Goal: Information Seeking & Learning: Learn about a topic

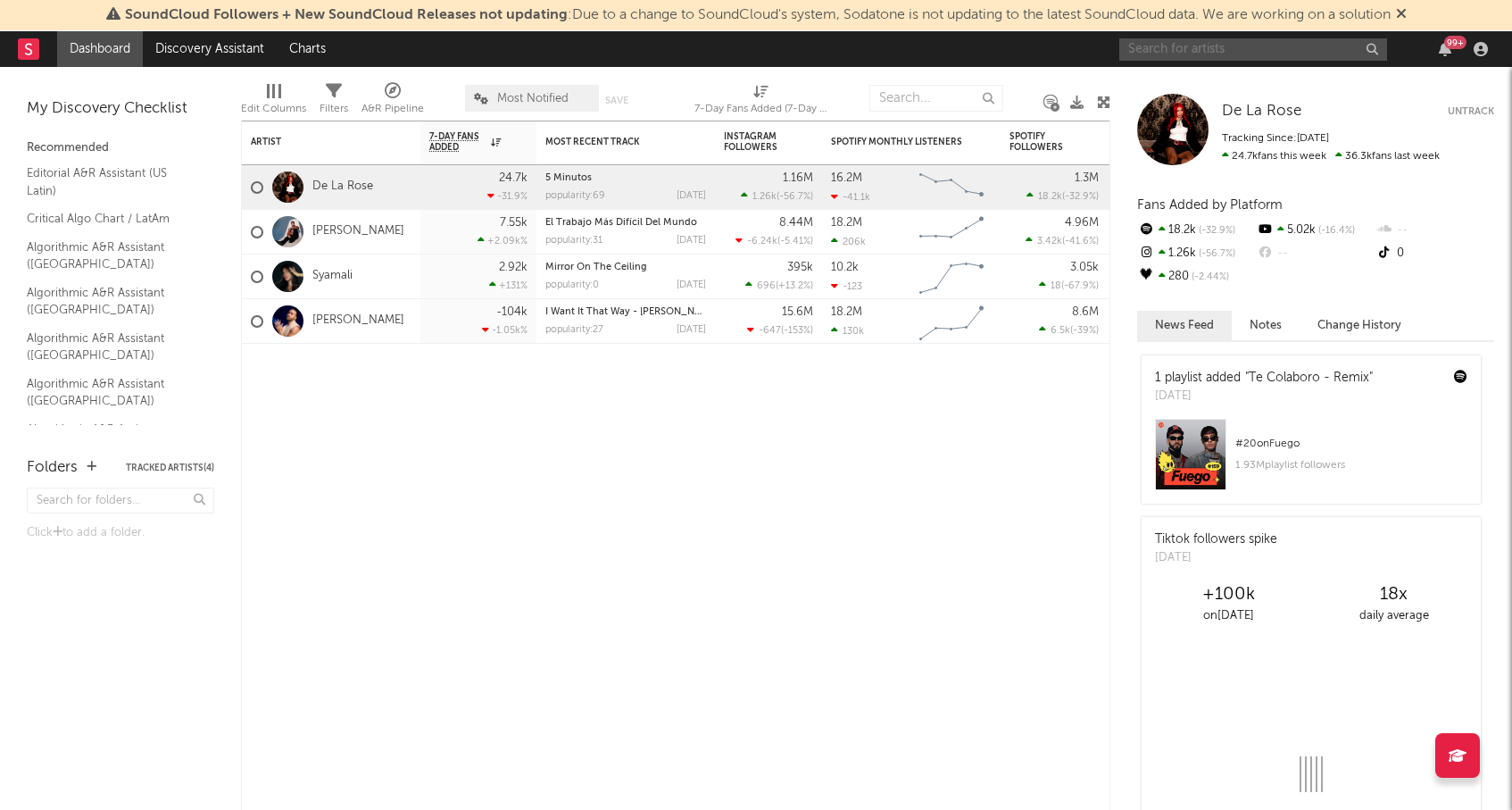
click at [1201, 54] on input "text" at bounding box center [1253, 49] width 268 height 22
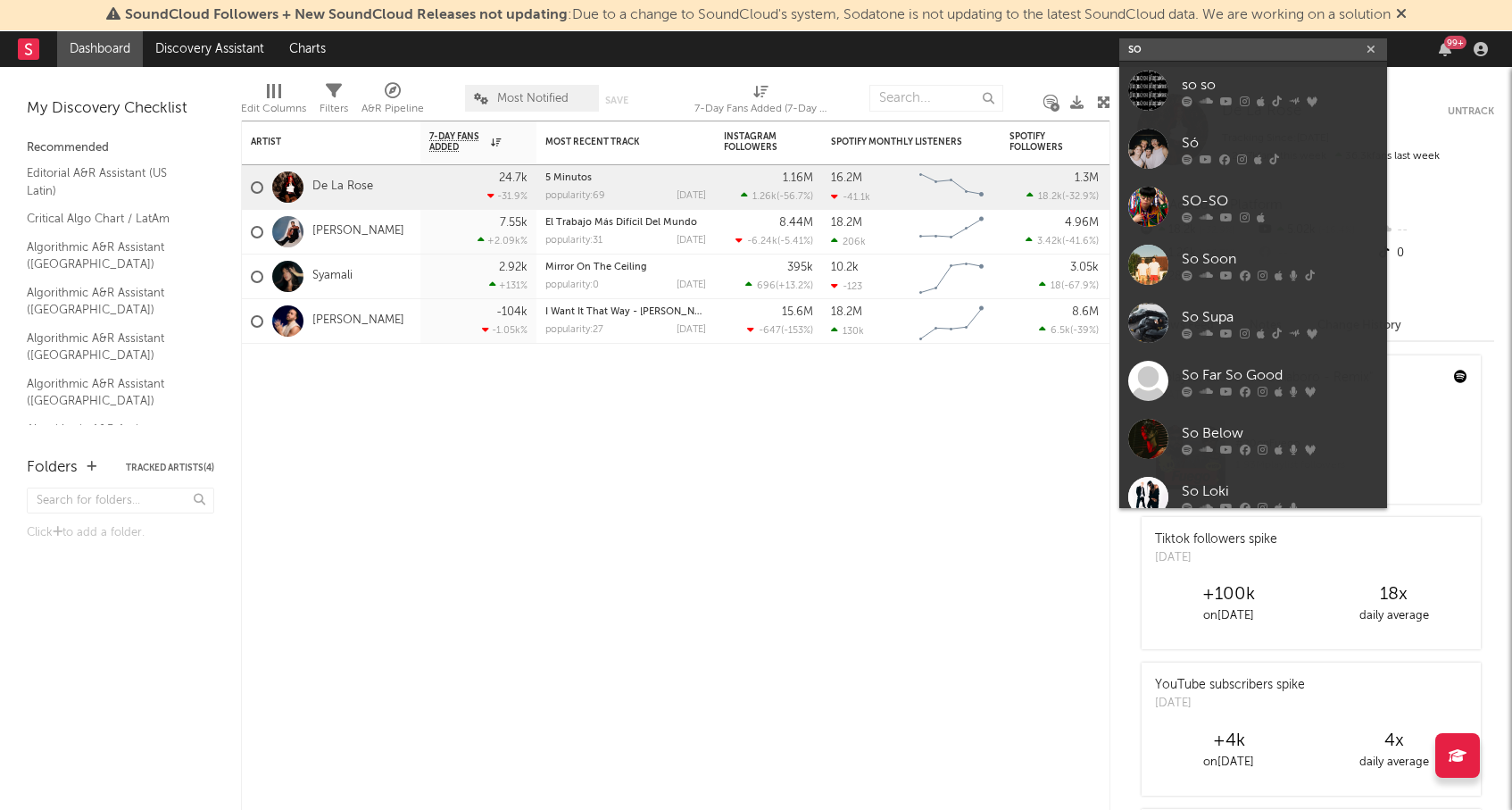
type input "s"
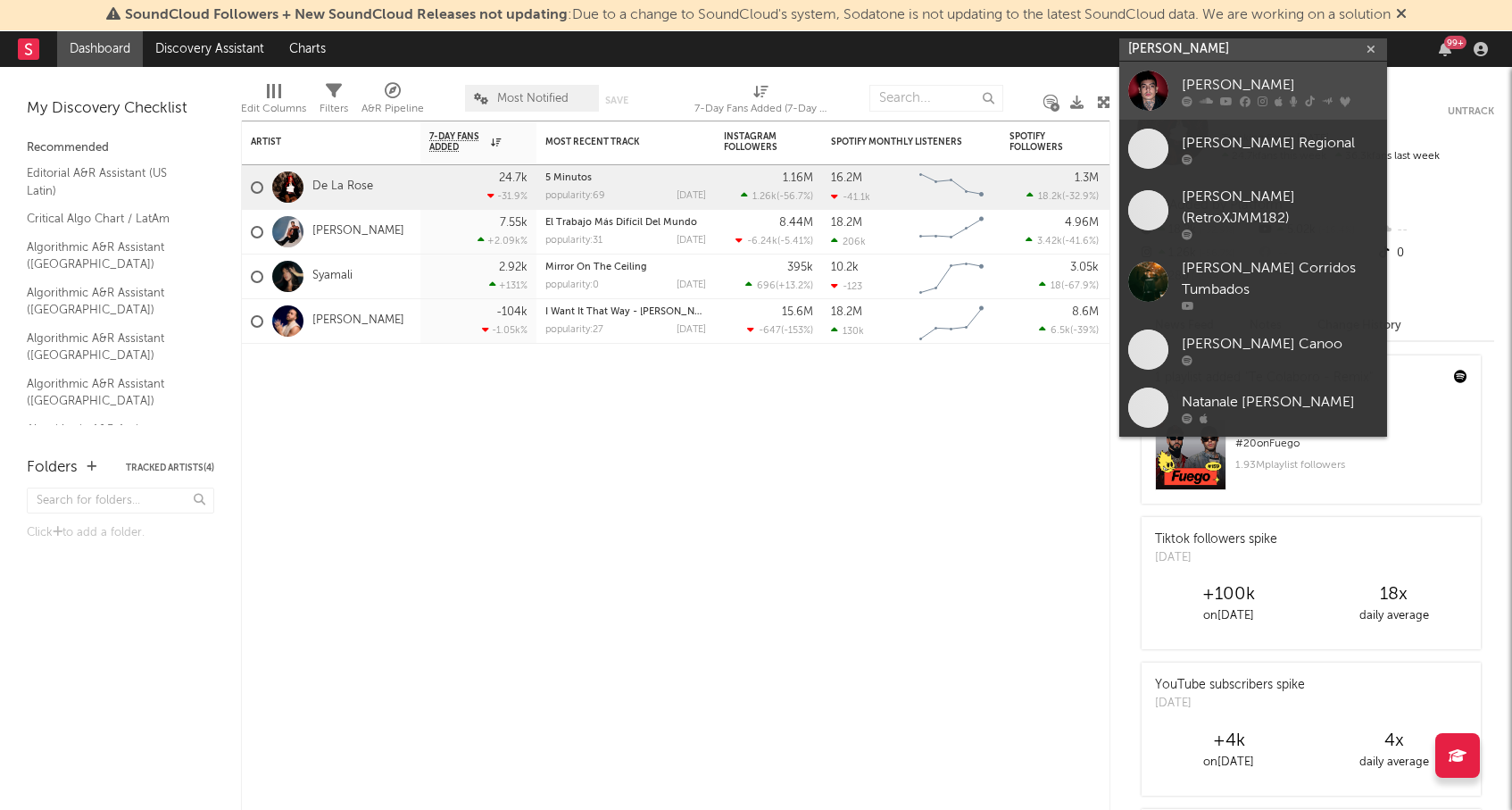
type input "[PERSON_NAME]"
click at [1250, 85] on div "[PERSON_NAME]" at bounding box center [1280, 85] width 197 height 21
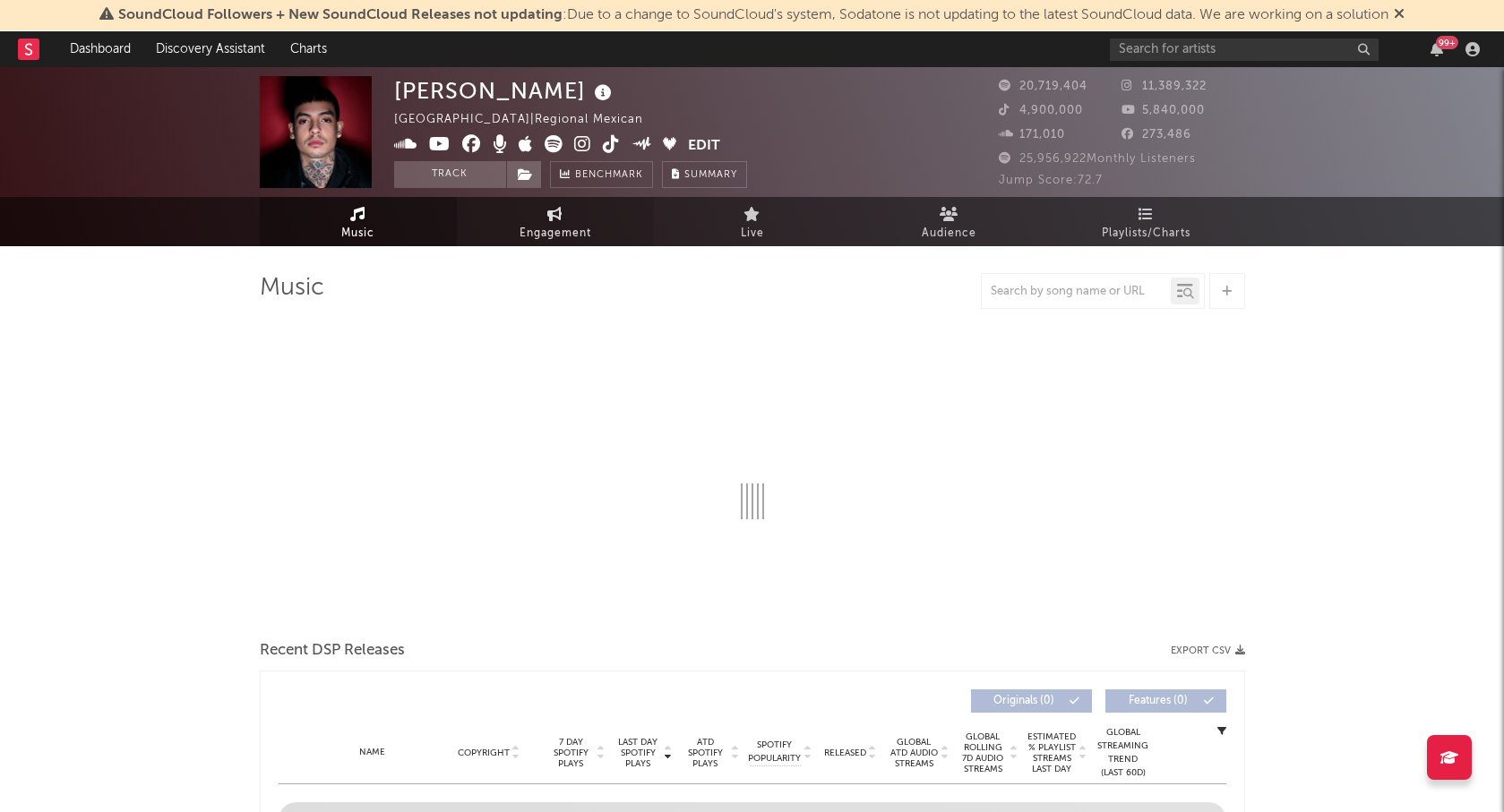
click at [530, 224] on span "Engagement" at bounding box center [556, 233] width 72 height 21
select select "1w"
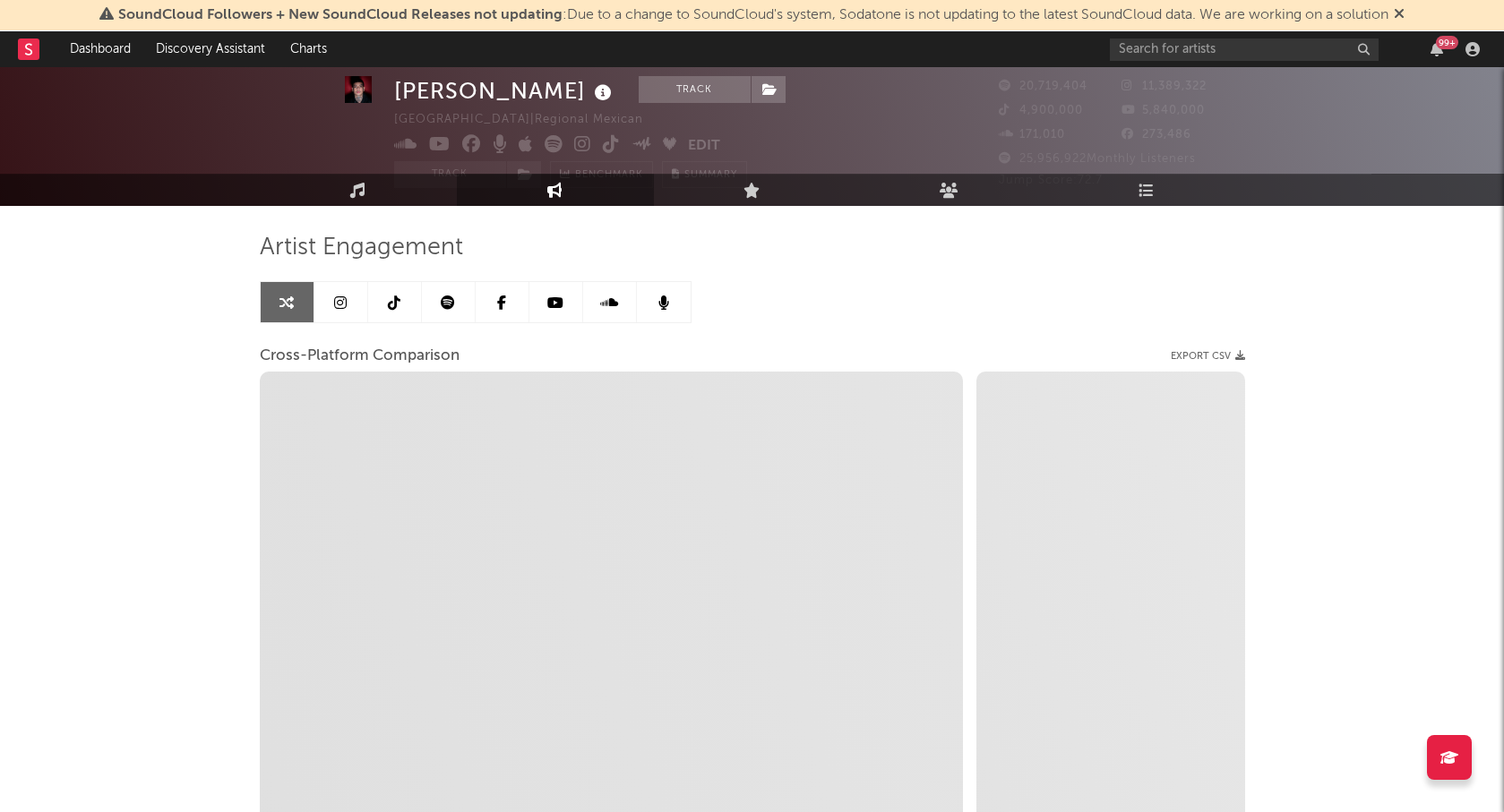
scroll to position [42, 0]
click at [441, 300] on icon at bounding box center [447, 301] width 15 height 15
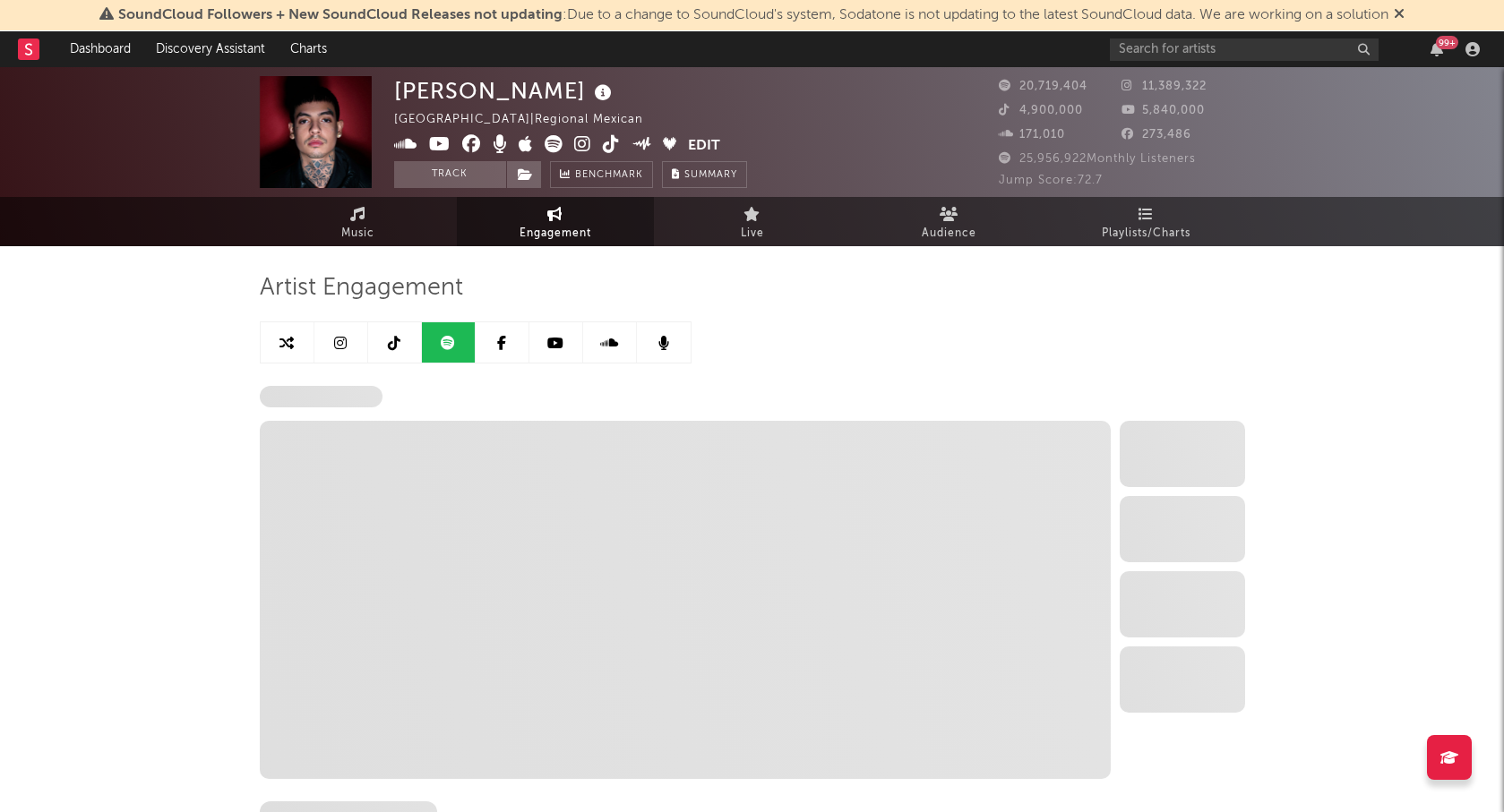
select select "6m"
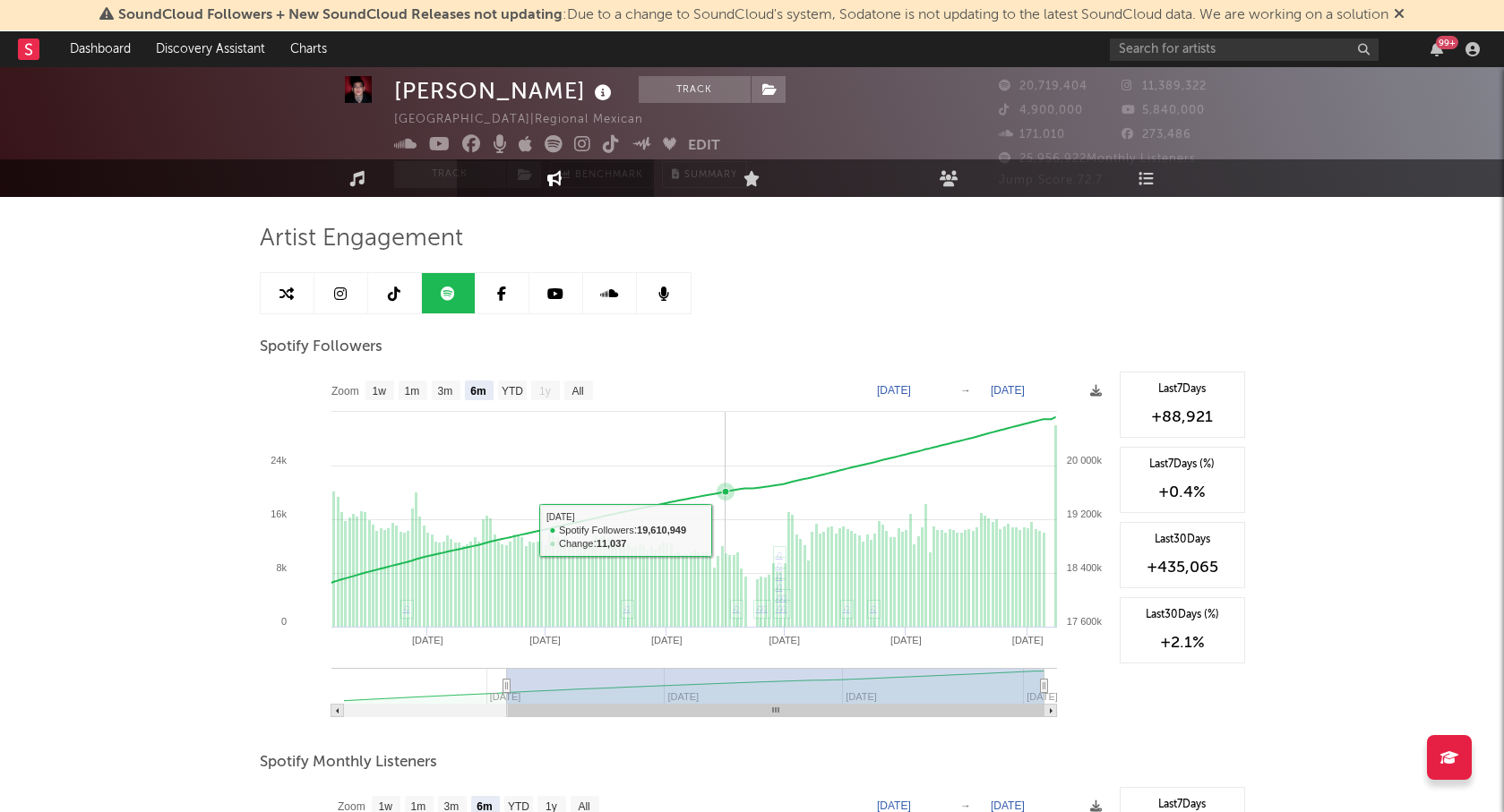
scroll to position [20, 0]
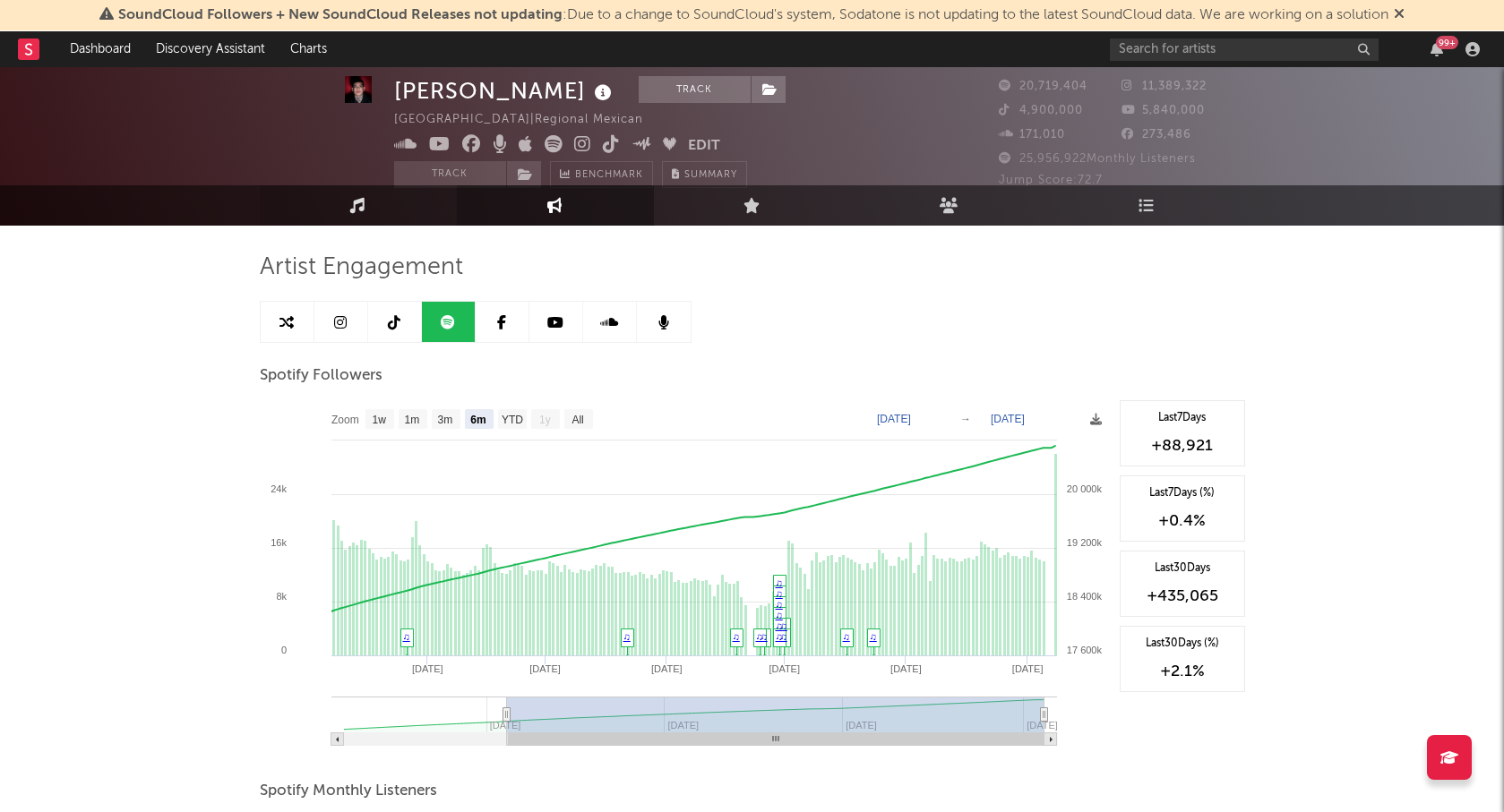
click at [353, 209] on icon at bounding box center [358, 205] width 15 height 15
select select "6m"
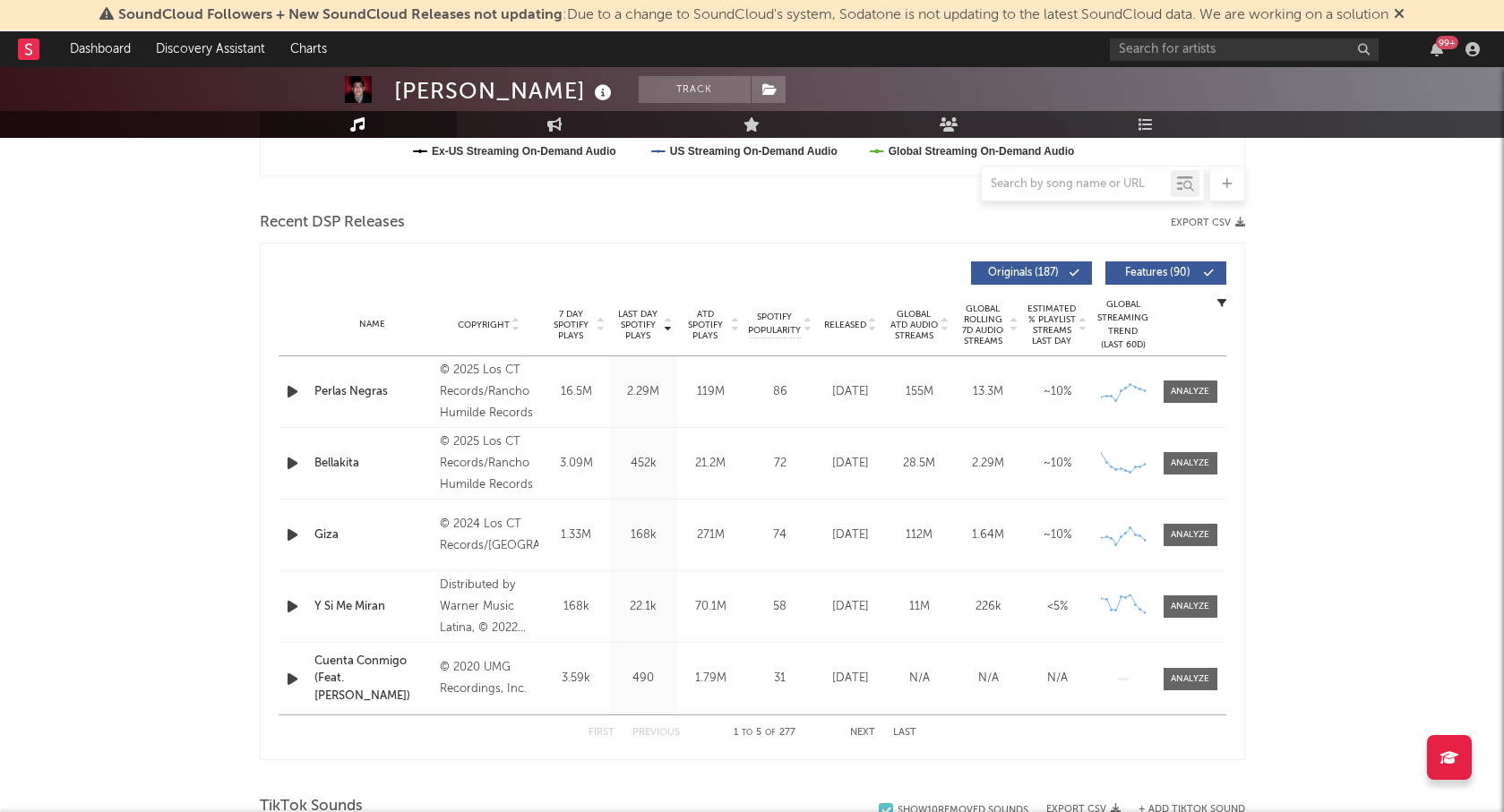
scroll to position [579, 0]
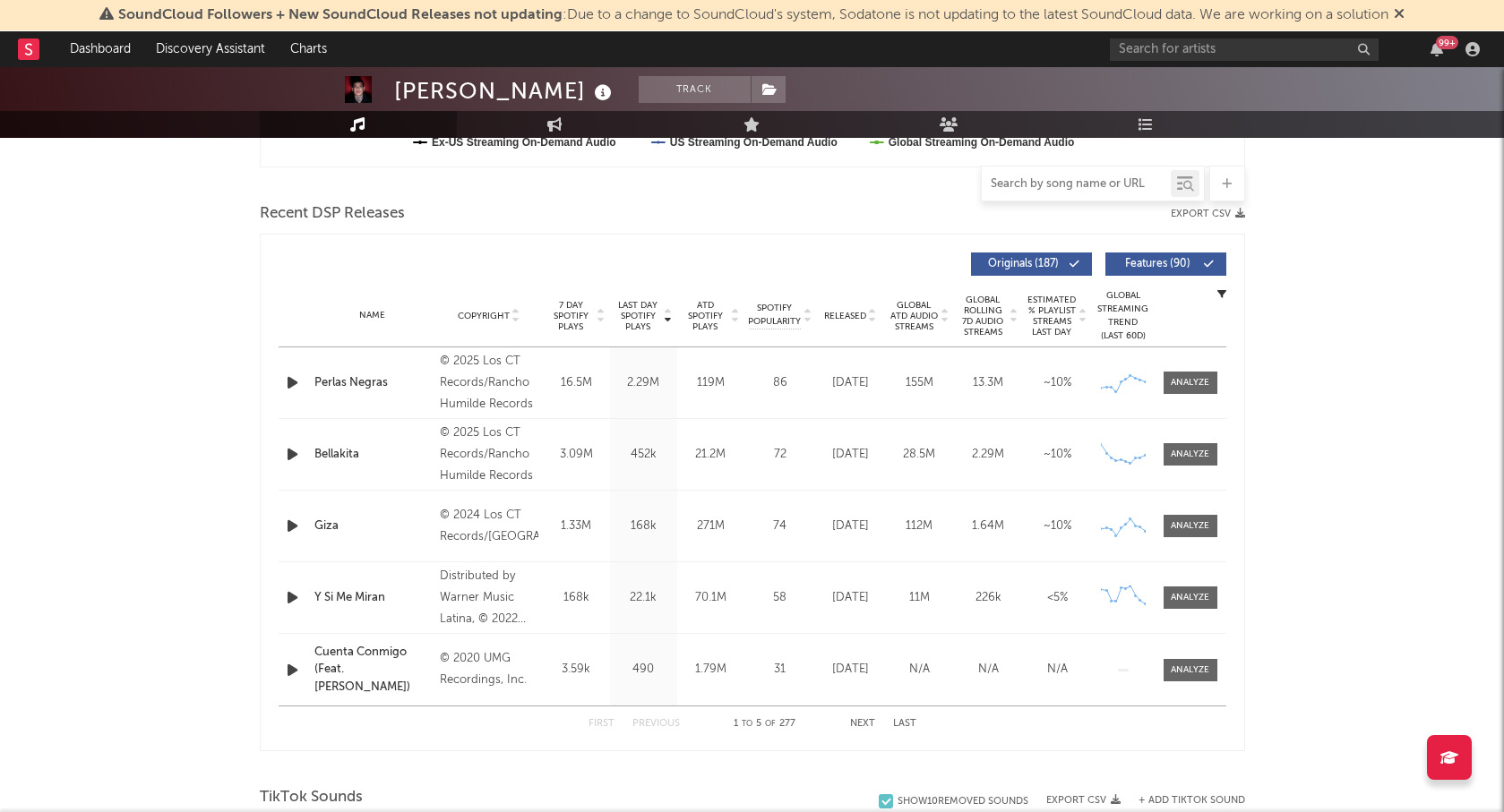
click at [1063, 184] on input "text" at bounding box center [1075, 184] width 189 height 15
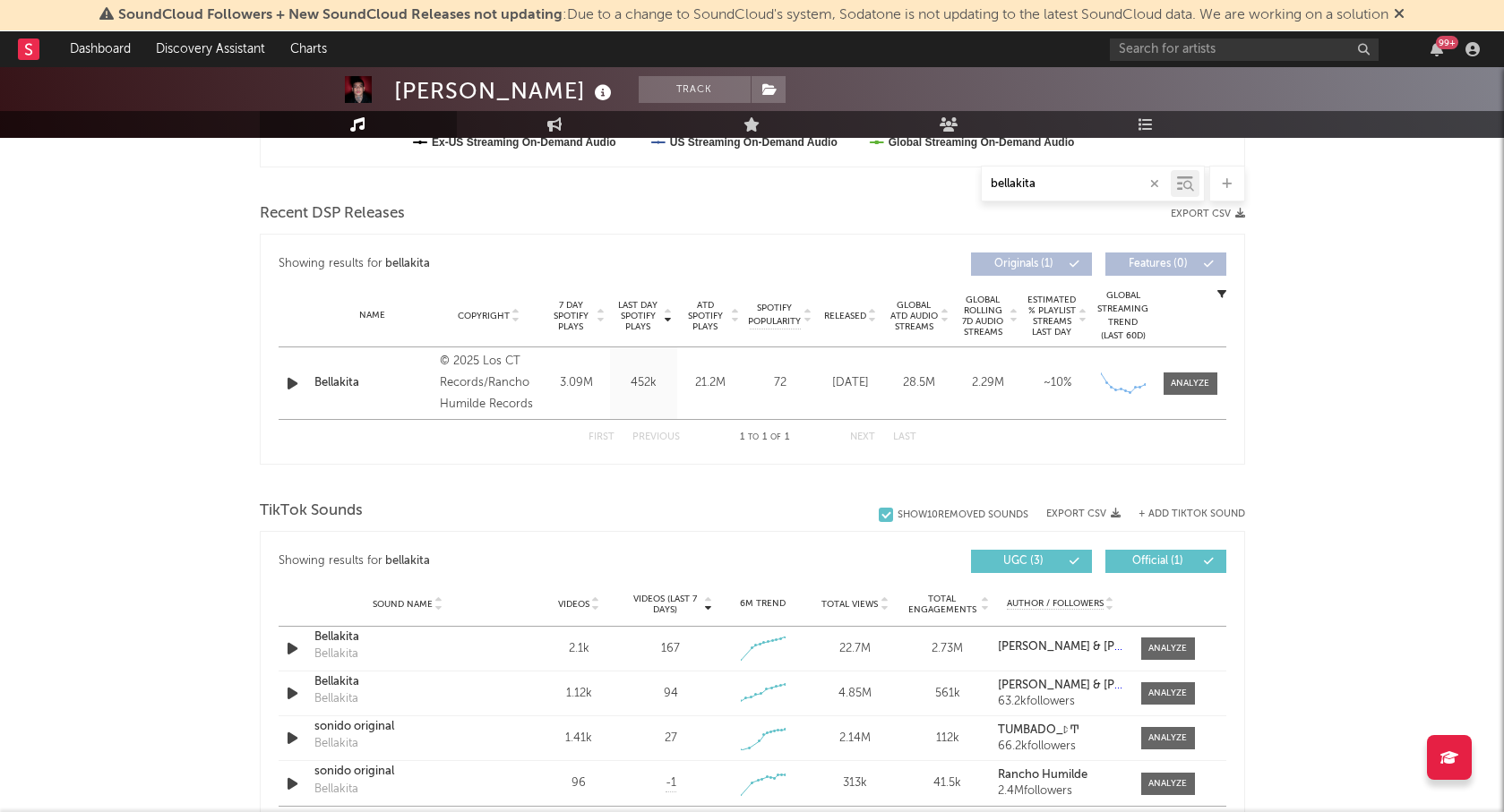
type input "bellakita"
click at [382, 386] on div "Bellakita" at bounding box center [373, 383] width 117 height 18
click at [1182, 380] on div at bounding box center [1189, 384] width 39 height 14
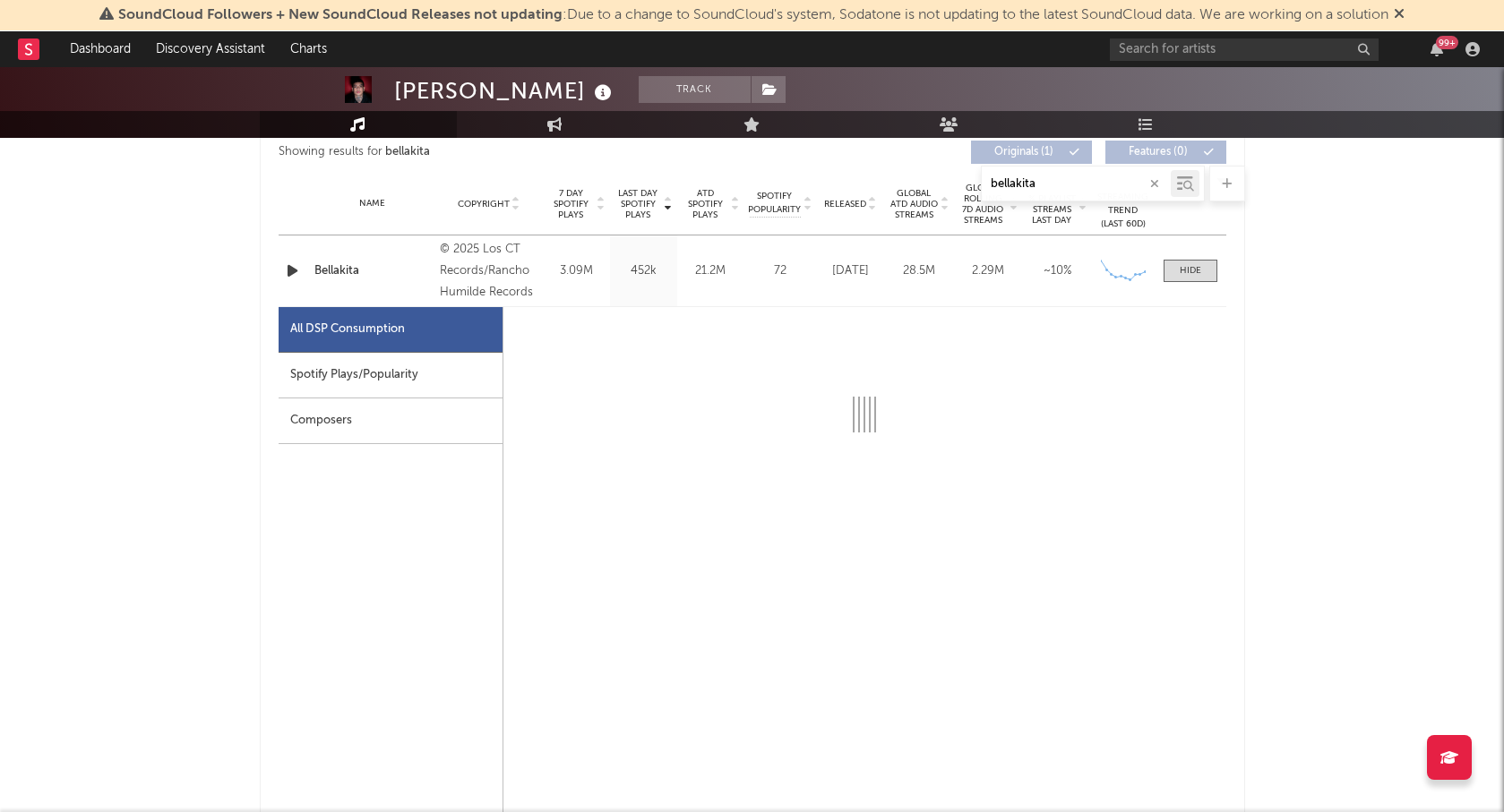
scroll to position [705, 0]
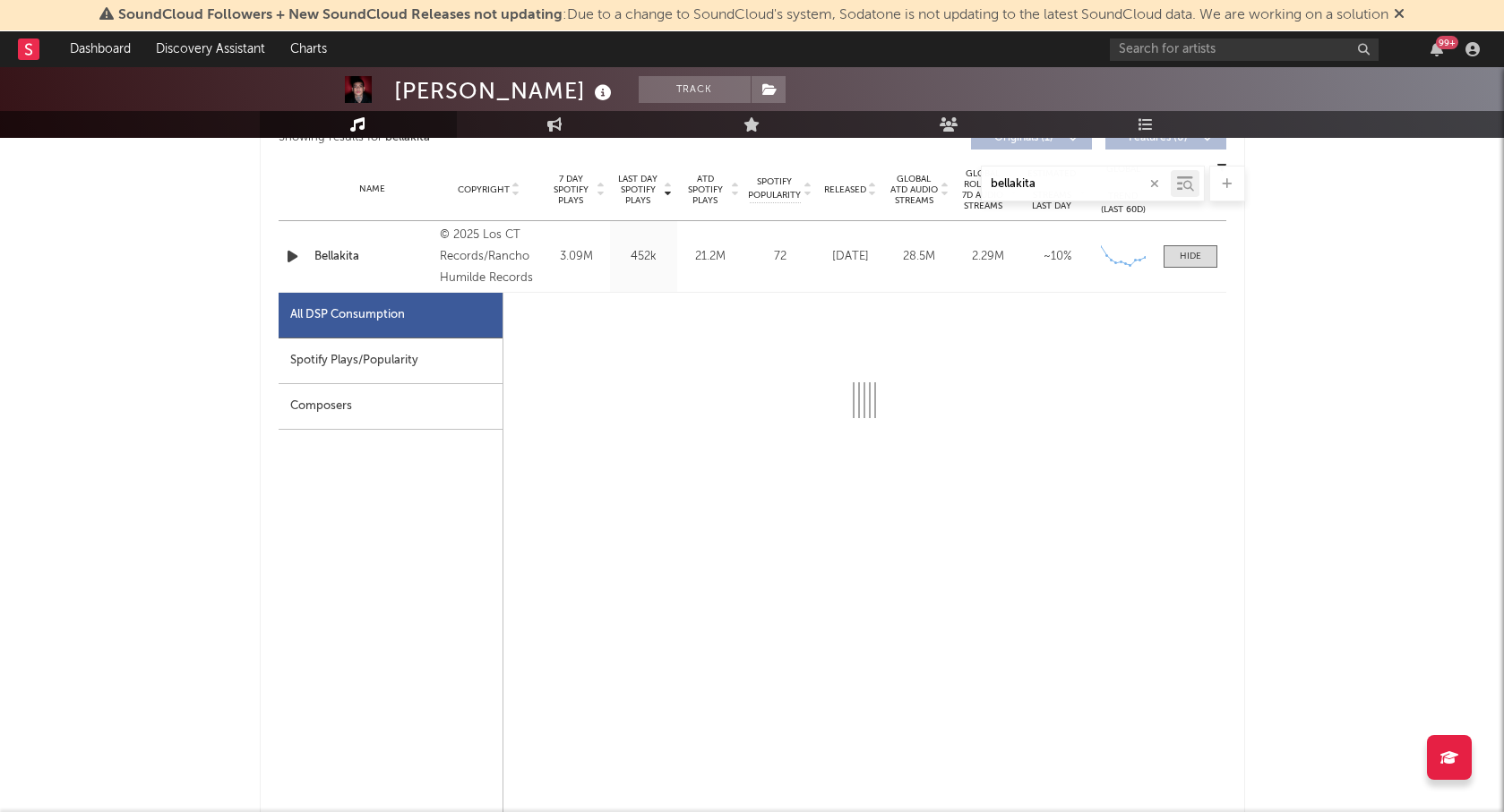
select select "1w"
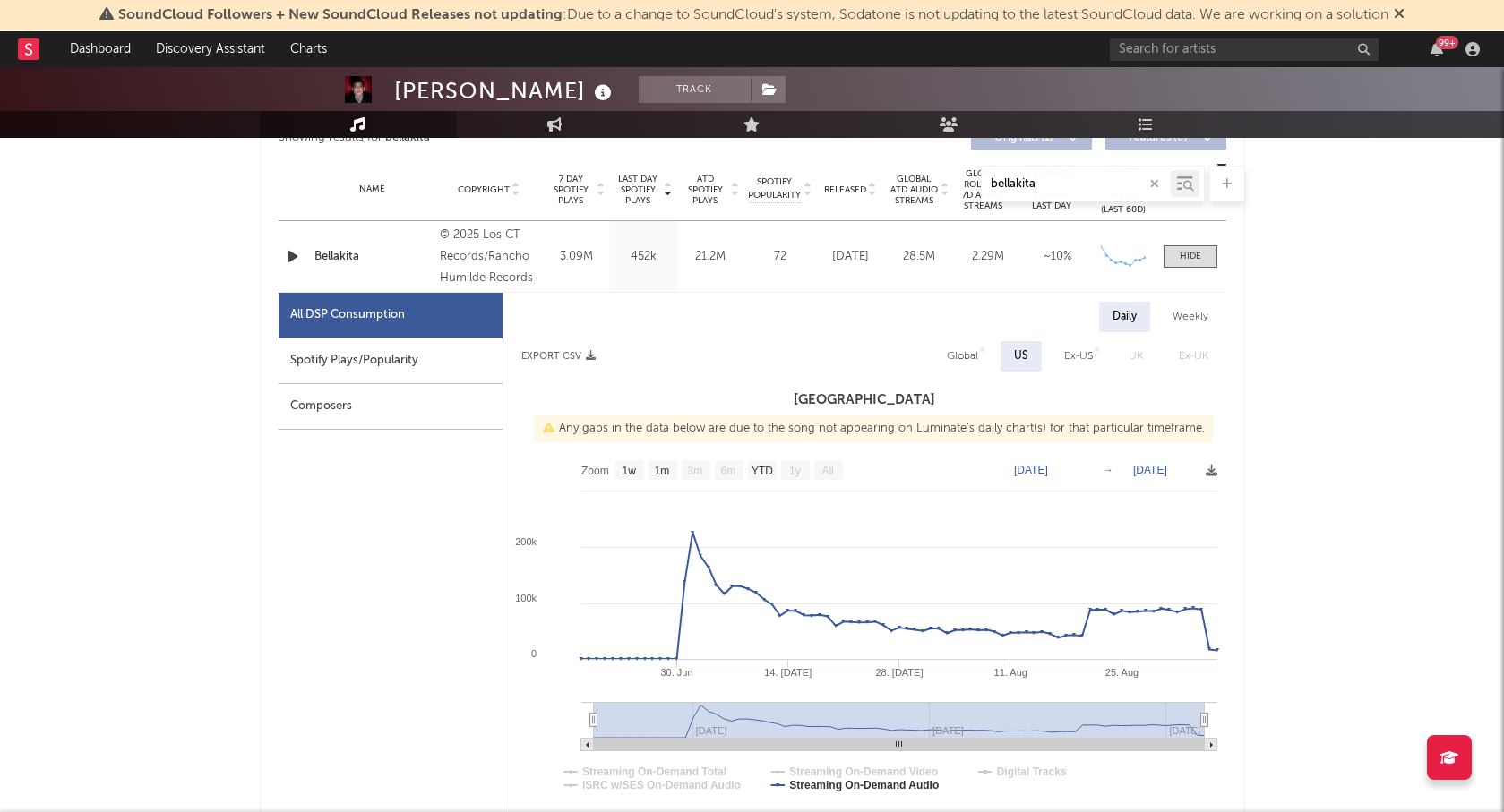
click at [409, 370] on div "Spotify Plays/Popularity" at bounding box center [390, 361] width 224 height 45
select select "1w"
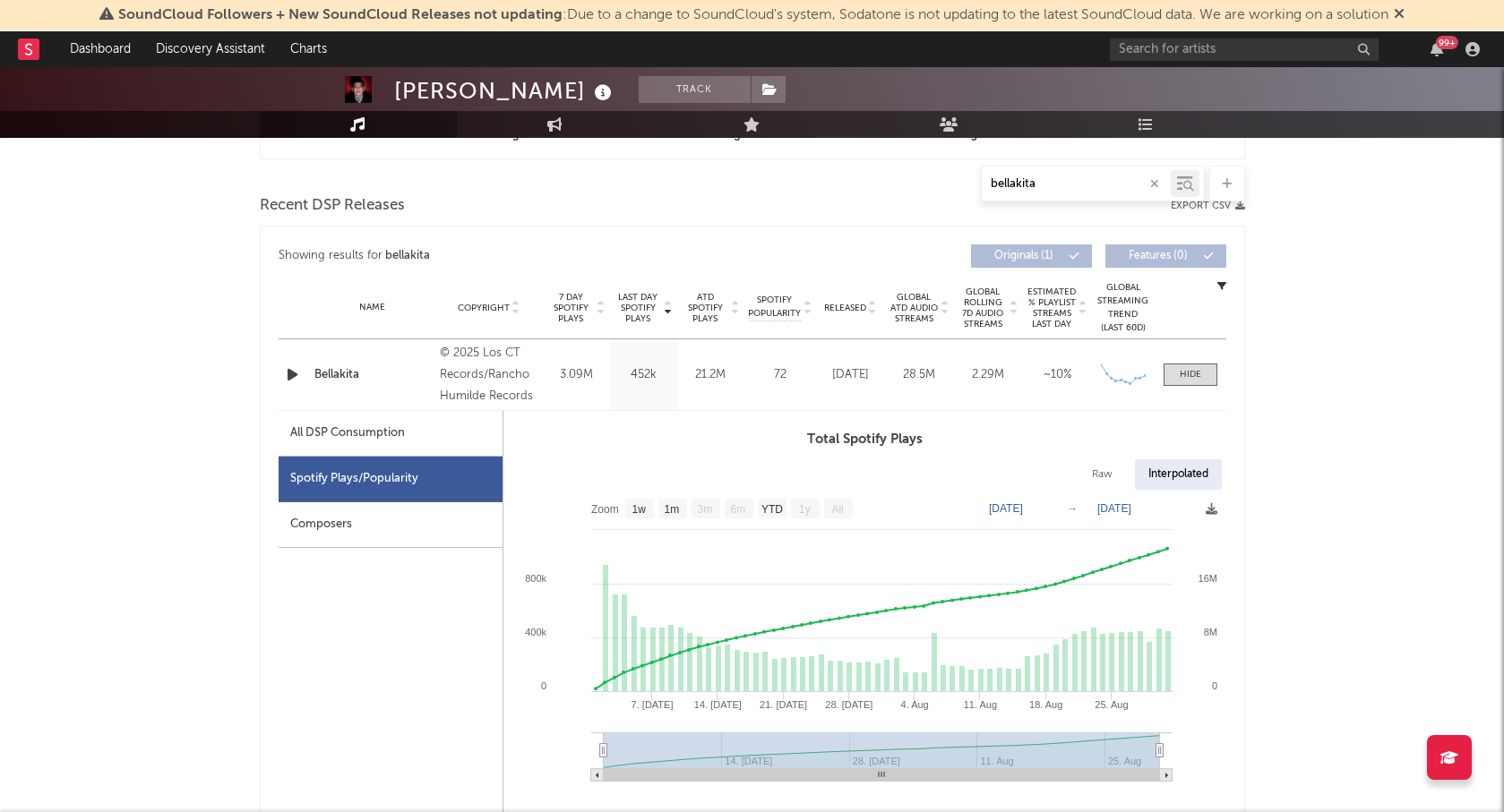
scroll to position [553, 0]
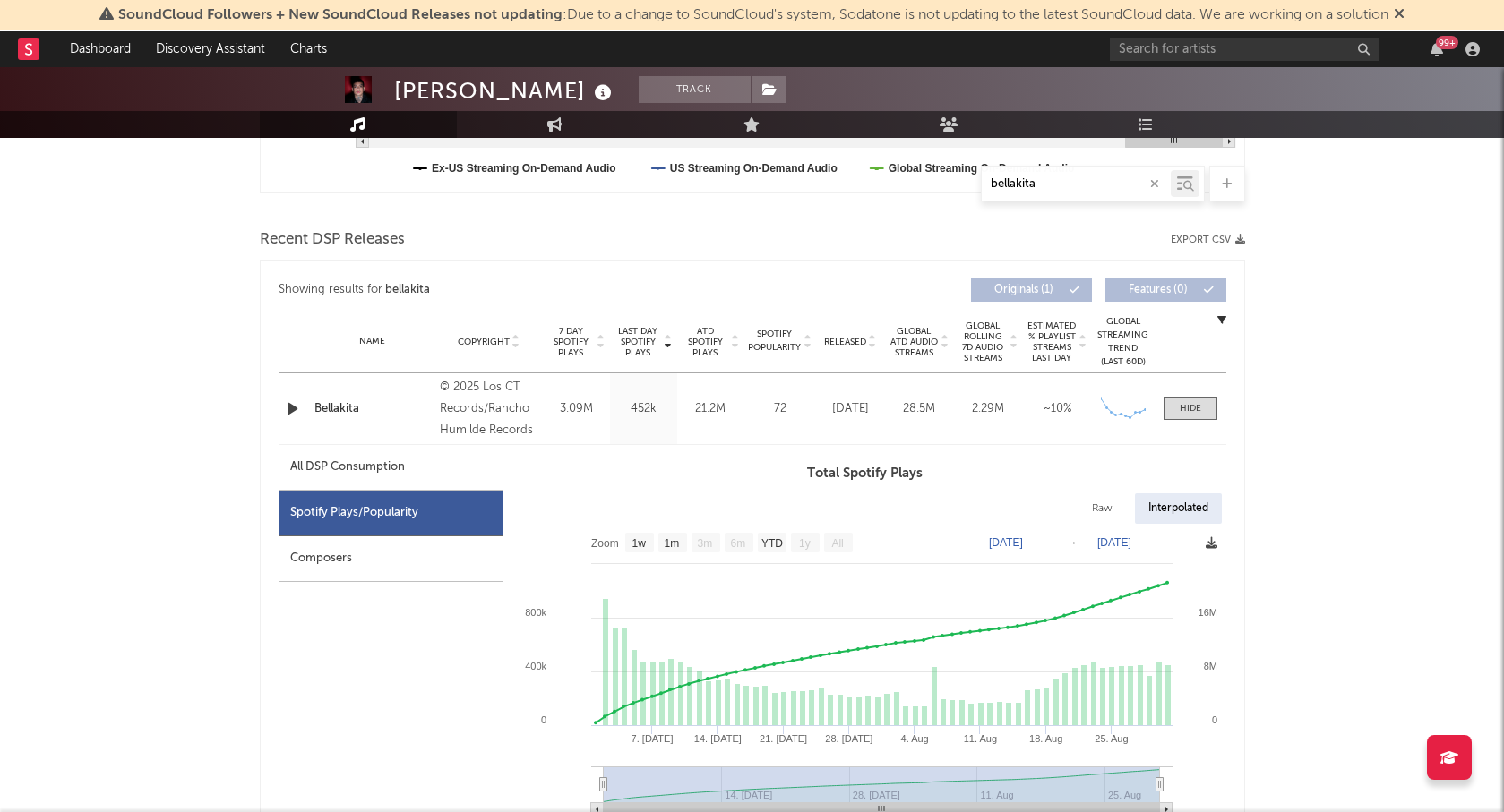
click at [1211, 541] on icon at bounding box center [1211, 543] width 12 height 12
click at [1210, 543] on icon at bounding box center [1211, 543] width 12 height 12
click at [772, 542] on text "YTD" at bounding box center [771, 543] width 21 height 13
select select "YTD"
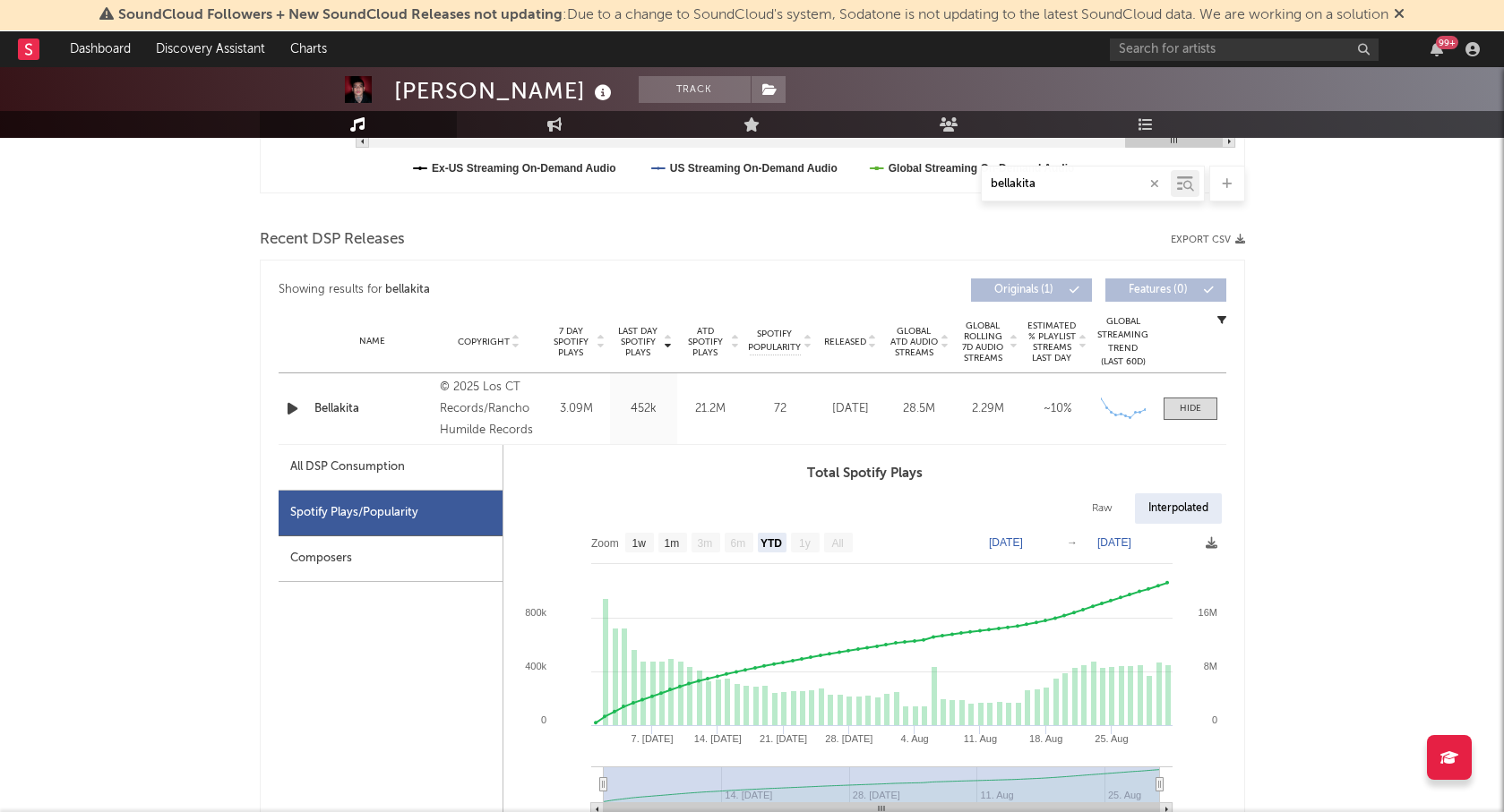
click at [1131, 543] on text "[DATE]" at bounding box center [1114, 542] width 34 height 13
type input "[DATE]"
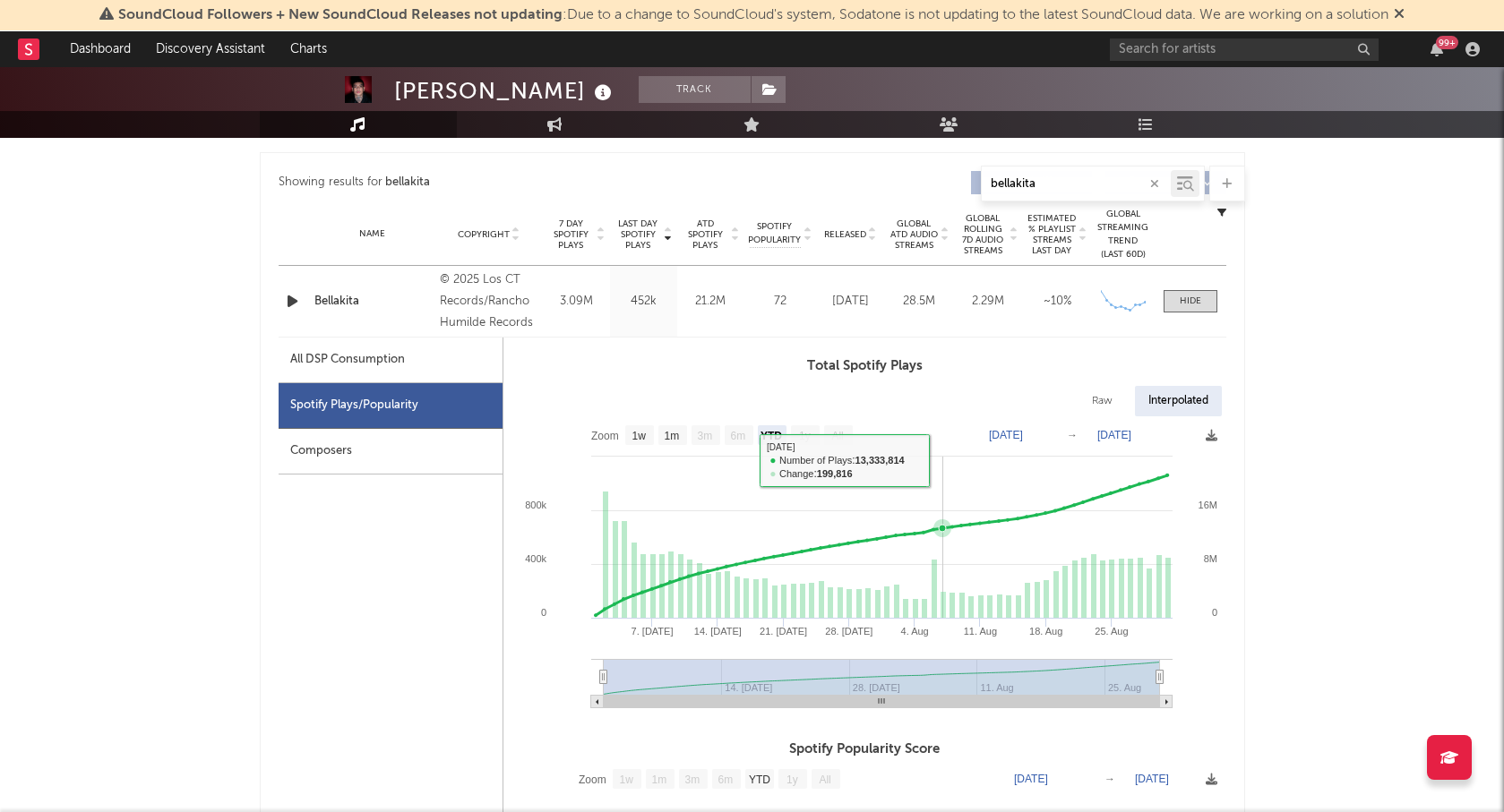
scroll to position [667, 0]
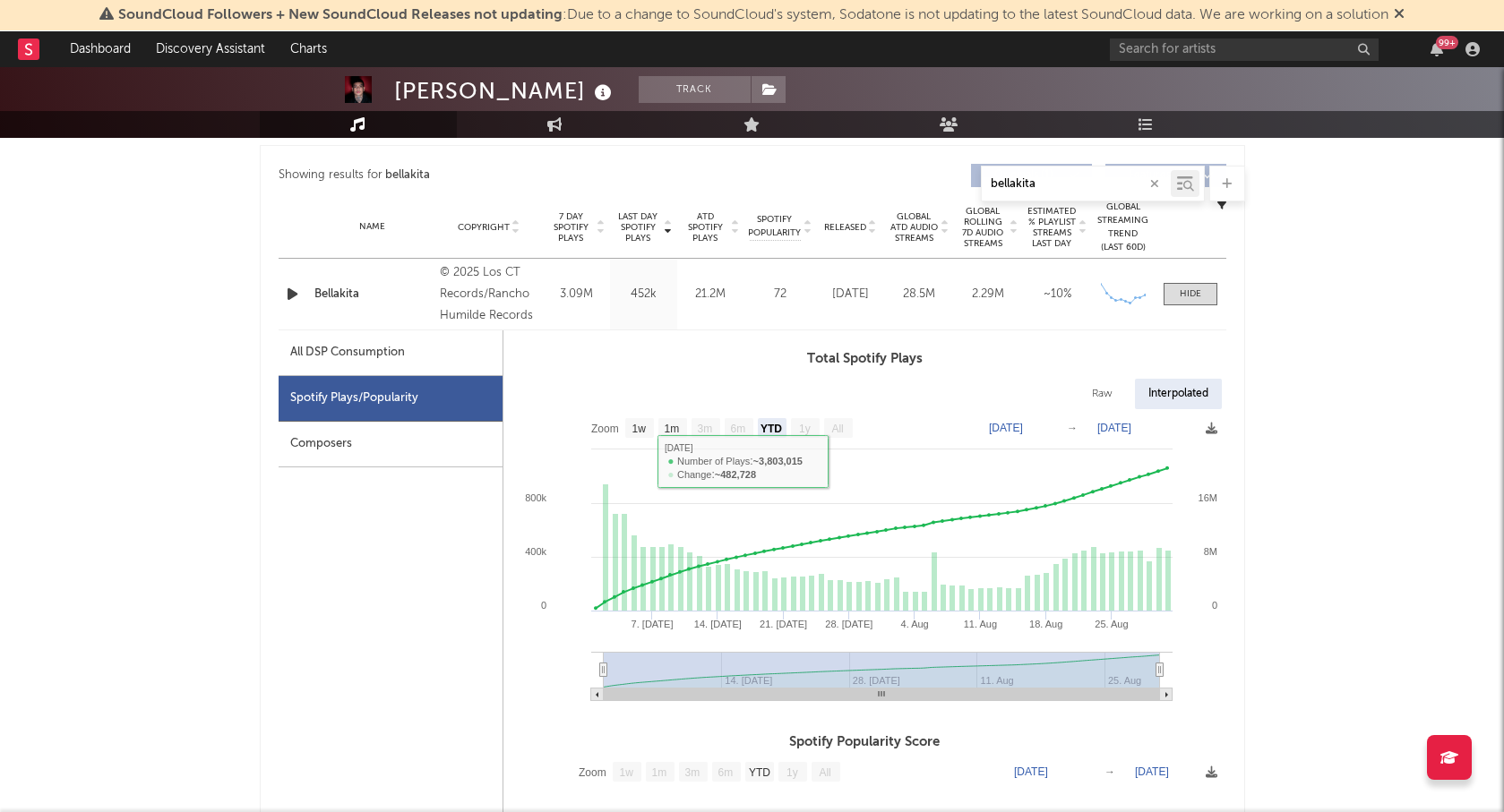
click at [421, 363] on div "All DSP Consumption" at bounding box center [390, 352] width 224 height 45
select select "YTD"
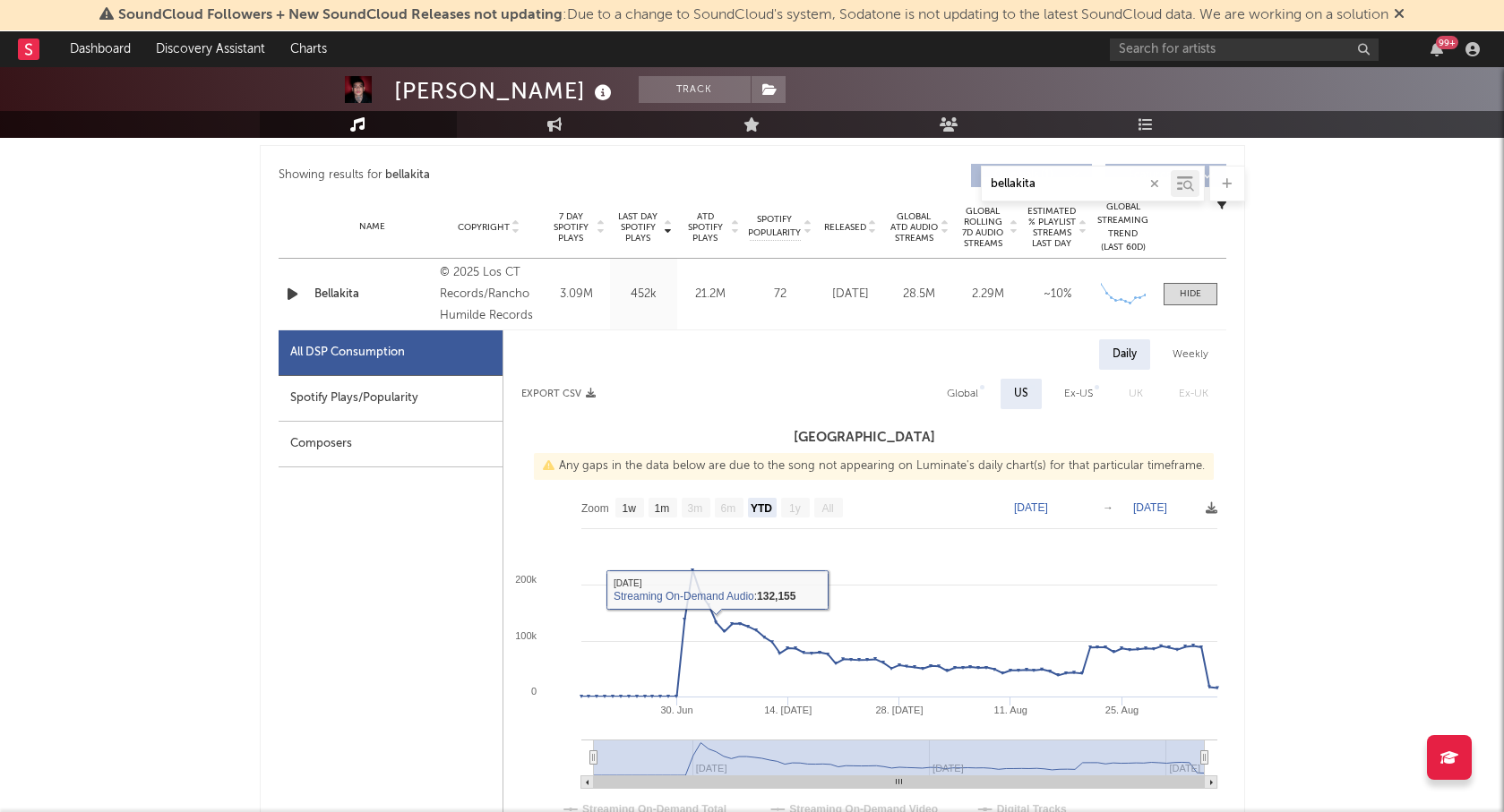
click at [428, 422] on div "Composers" at bounding box center [390, 444] width 224 height 45
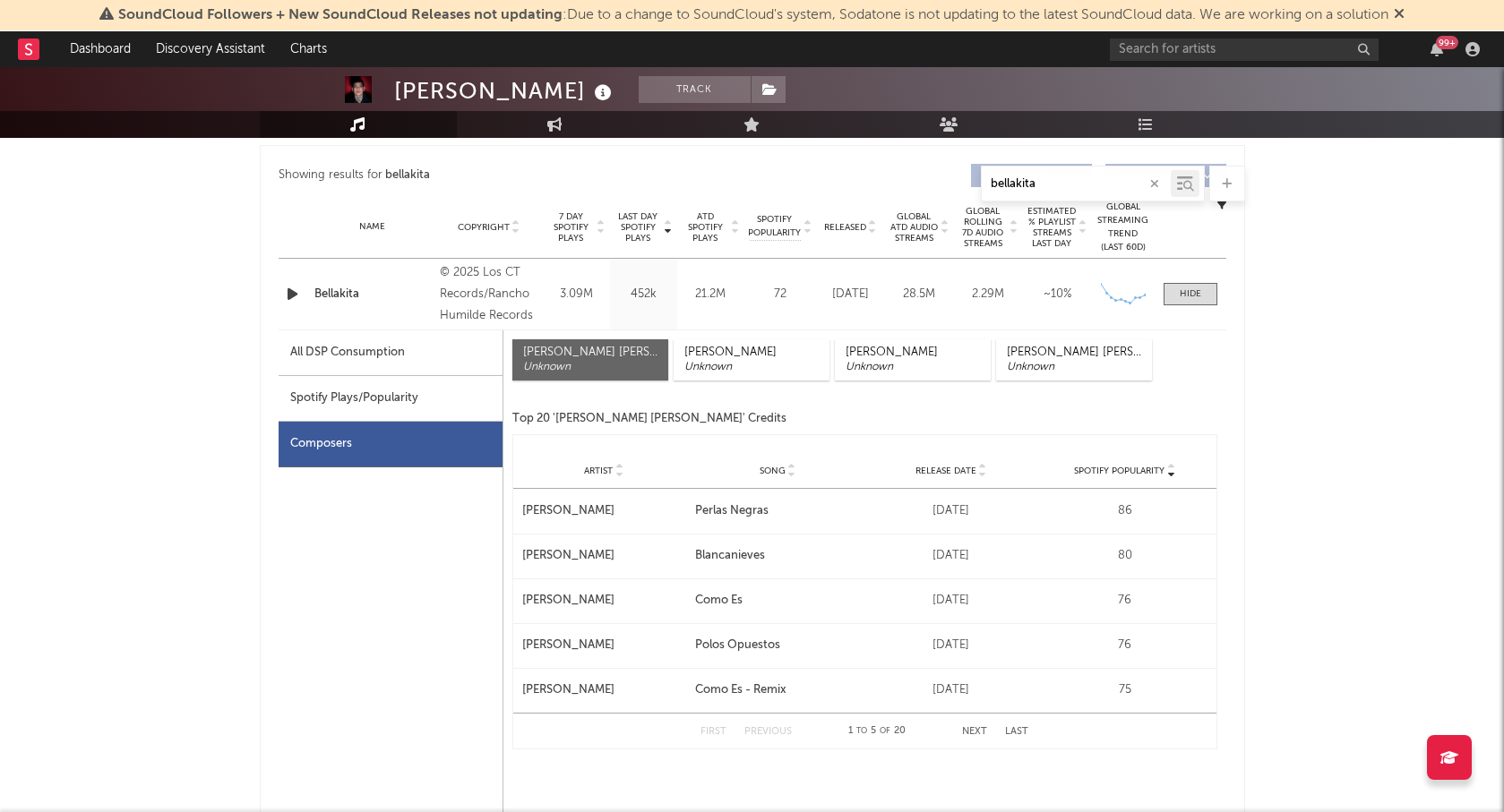
click at [419, 401] on div "Spotify Plays/Popularity" at bounding box center [390, 399] width 224 height 45
select select "1w"
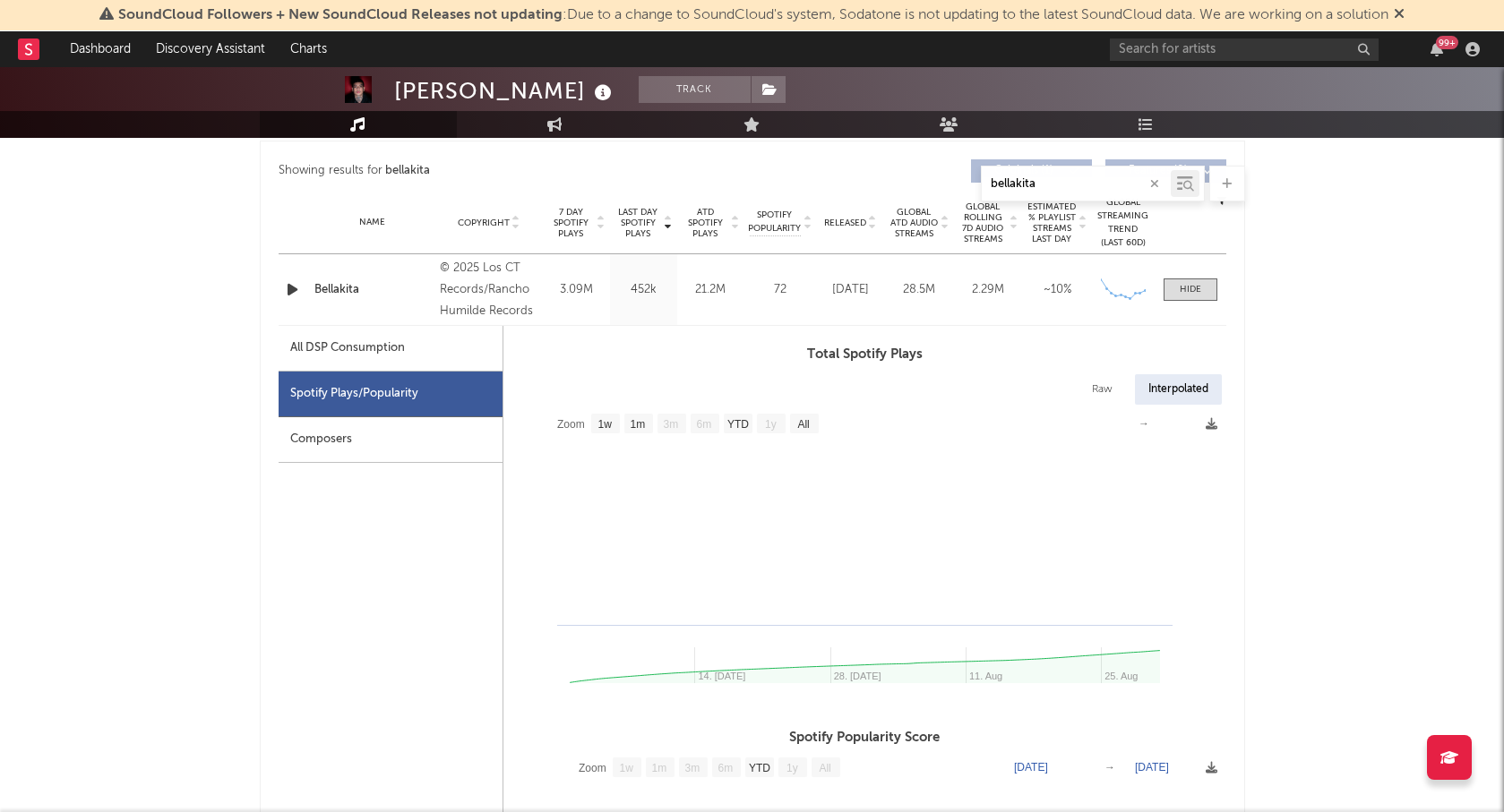
scroll to position [655, 0]
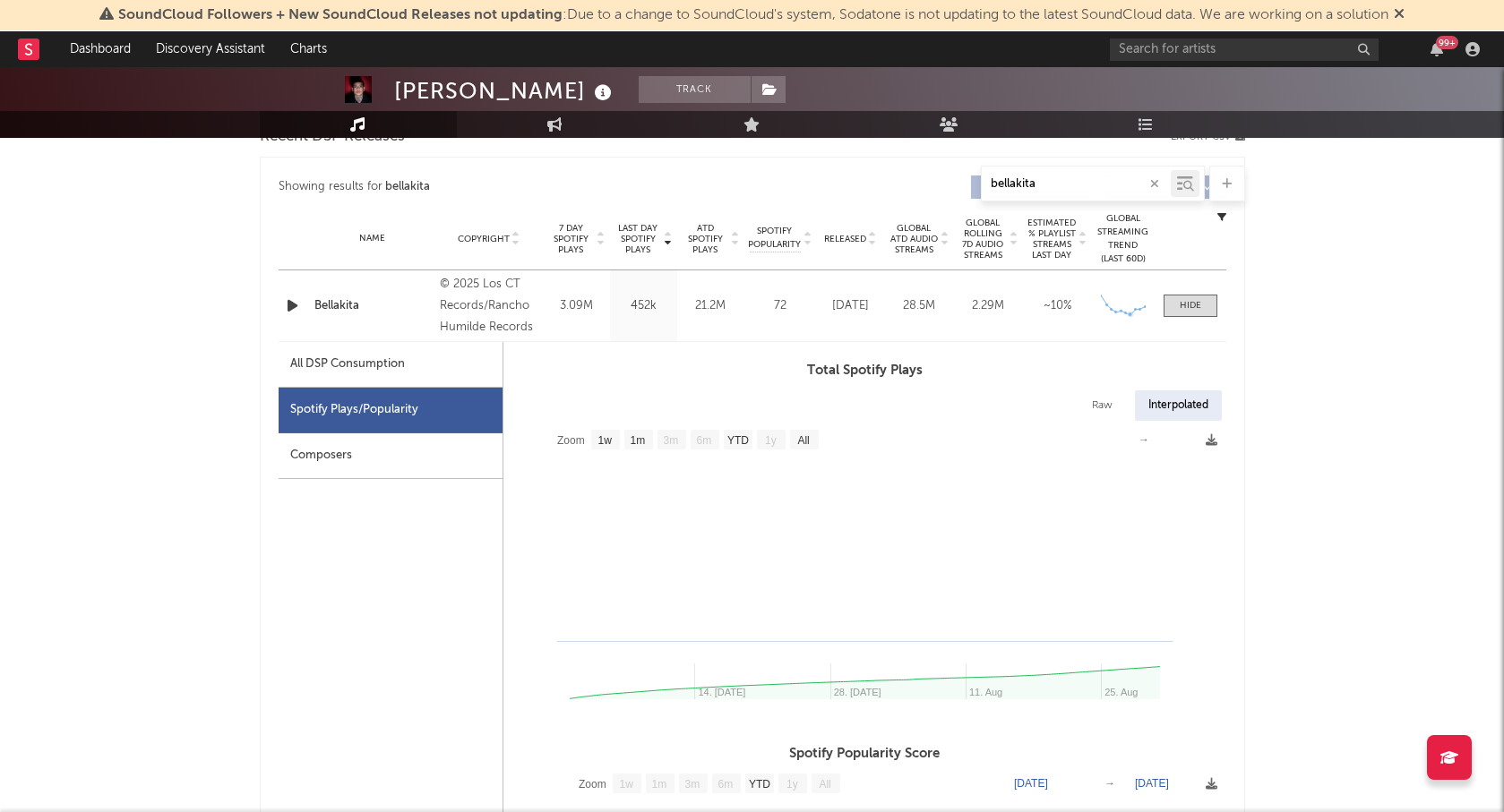
click at [1183, 317] on div "Name Bellakita Copyright © 2025 Los CT Records/Rancho Humilde Records Label WEA…" at bounding box center [752, 305] width 948 height 71
click at [1196, 308] on div at bounding box center [1190, 306] width 21 height 14
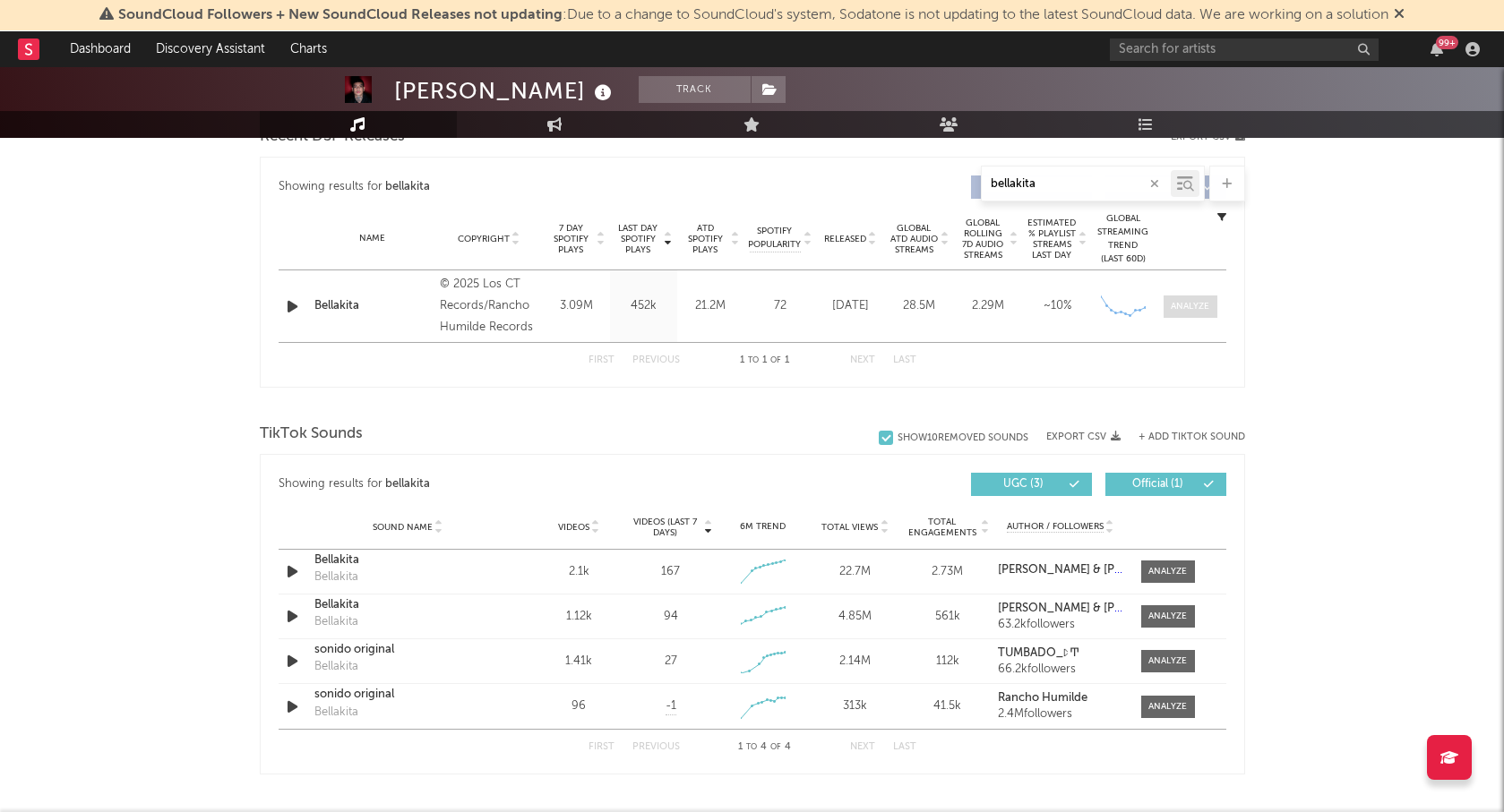
click at [1196, 308] on div at bounding box center [1189, 307] width 39 height 14
select select "1w"
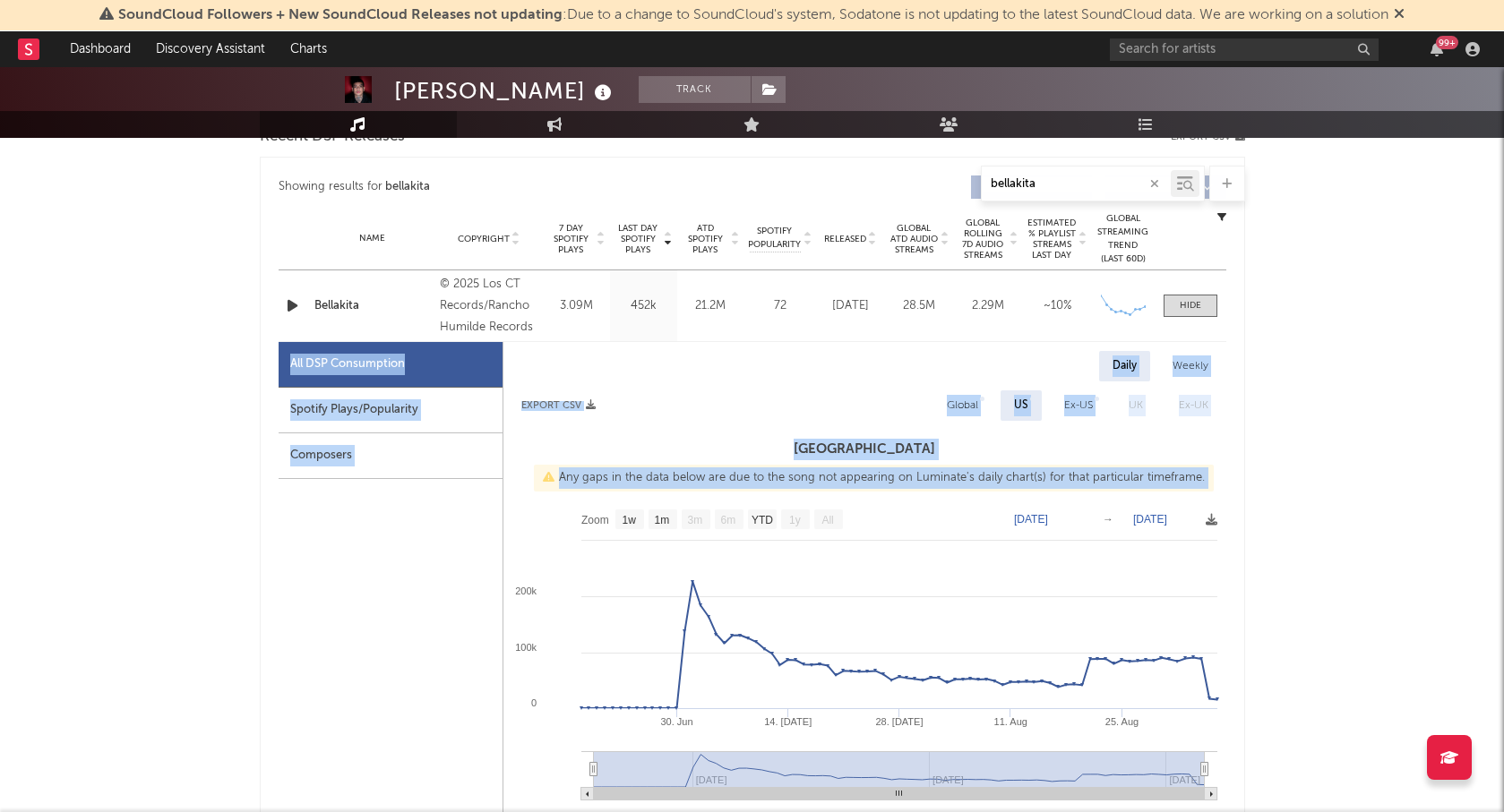
click at [910, 408] on div "Export CSV Global US Ex-US [GEOGRAPHIC_DATA] Ex-UK" at bounding box center [864, 405] width 723 height 30
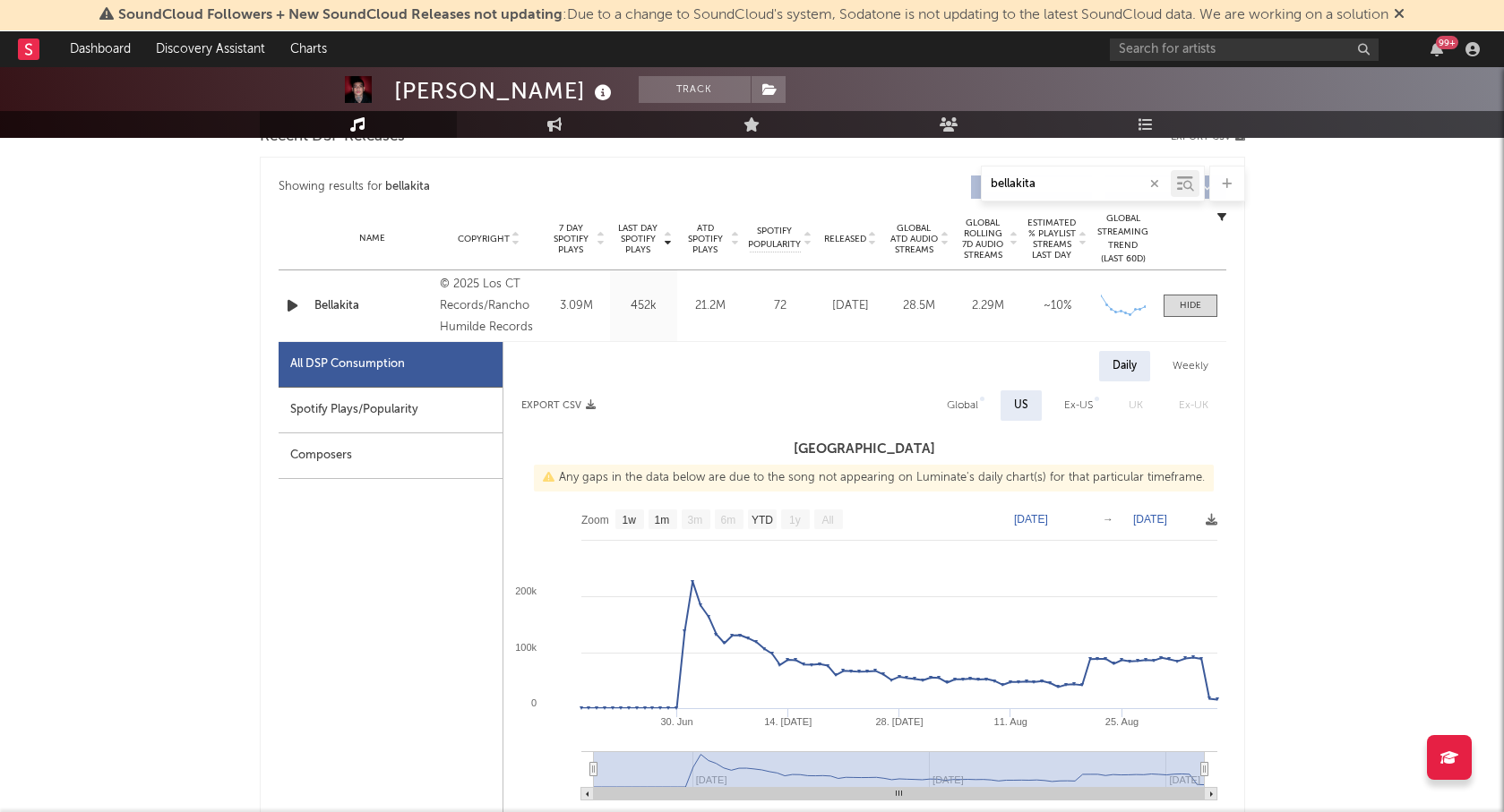
click at [390, 402] on div "Spotify Plays/Popularity" at bounding box center [390, 410] width 224 height 45
select select "1w"
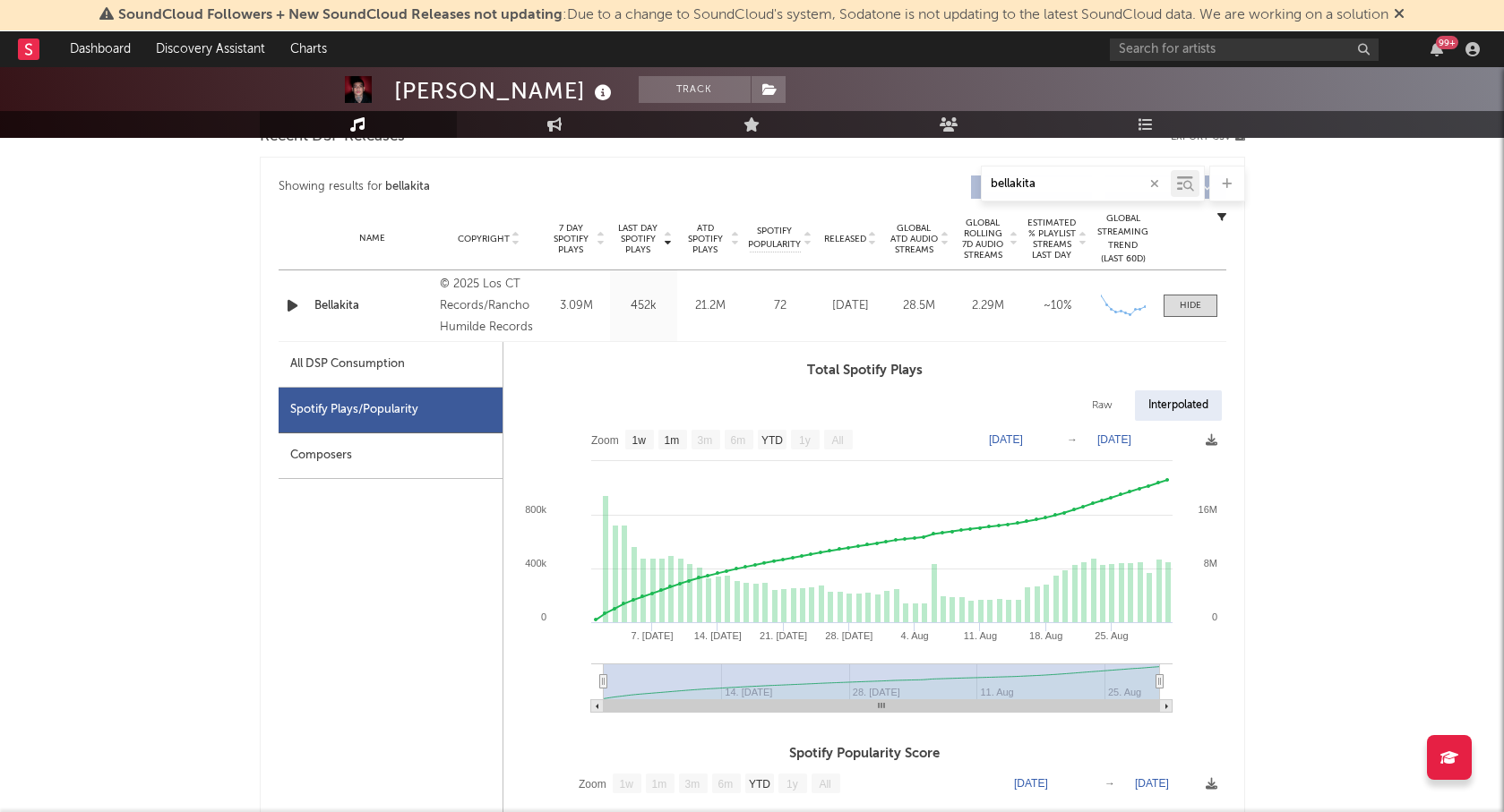
click at [1131, 436] on text "[DATE]" at bounding box center [1114, 439] width 34 height 13
type input "[DATE]"
click at [1220, 439] on rect at bounding box center [864, 573] width 723 height 305
click at [1209, 439] on icon at bounding box center [1211, 440] width 12 height 12
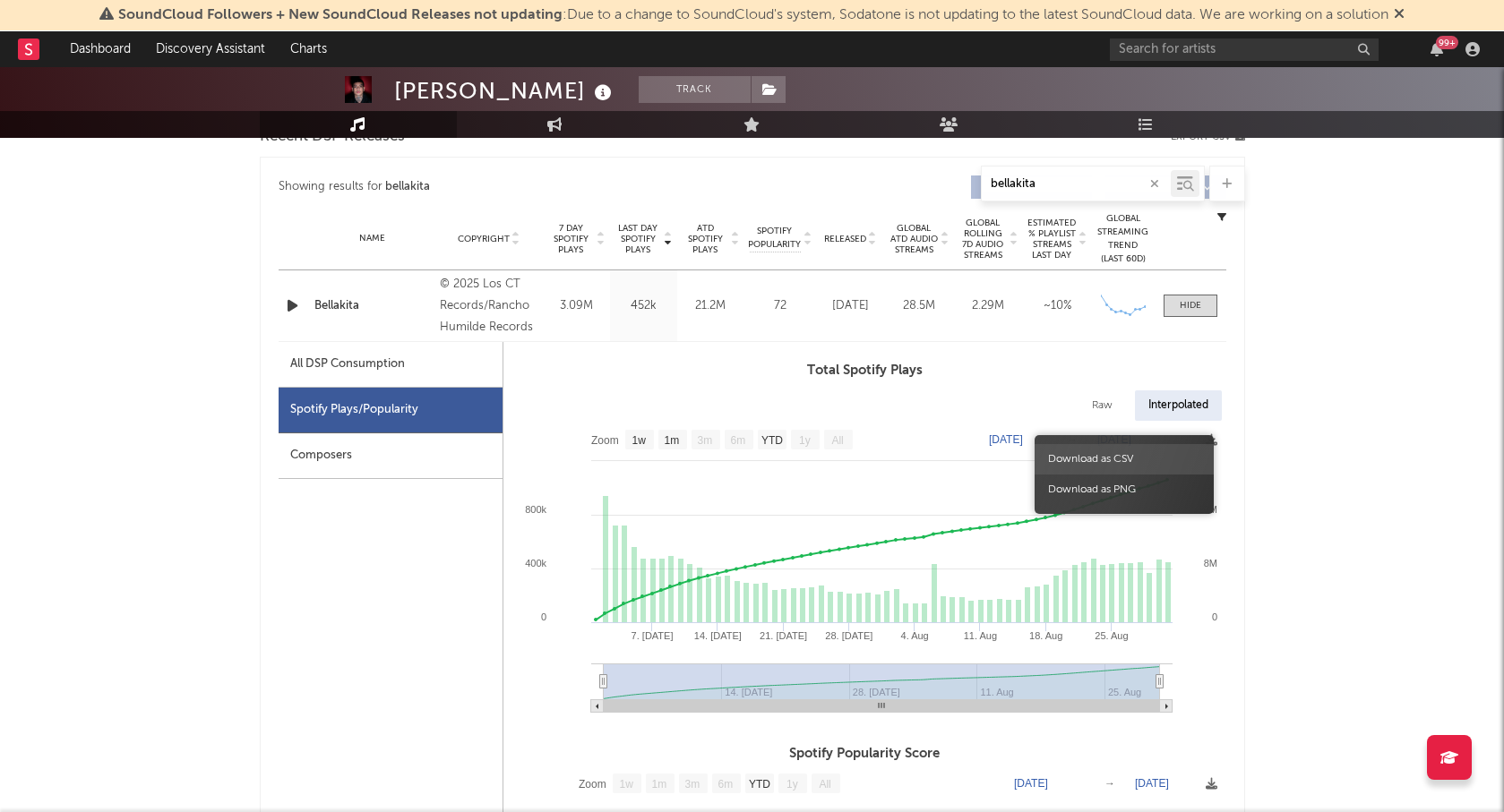
click at [1109, 460] on span "Download as CSV" at bounding box center [1124, 459] width 179 height 30
